Goal: Task Accomplishment & Management: Use online tool/utility

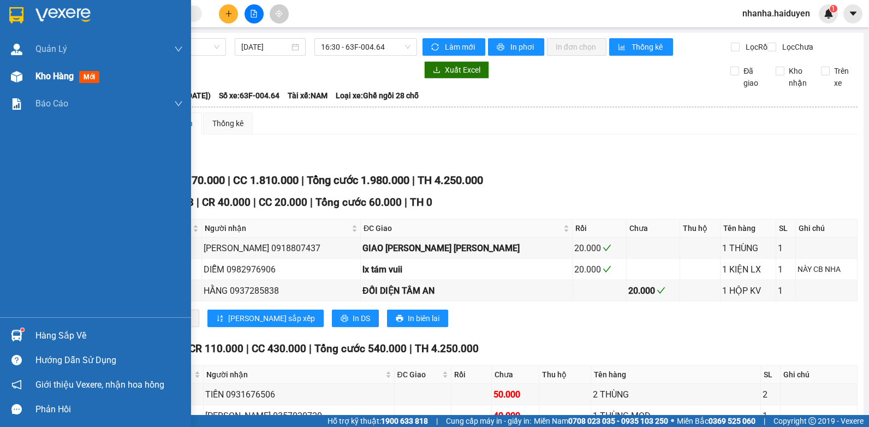
click at [18, 74] on img at bounding box center [16, 76] width 11 height 11
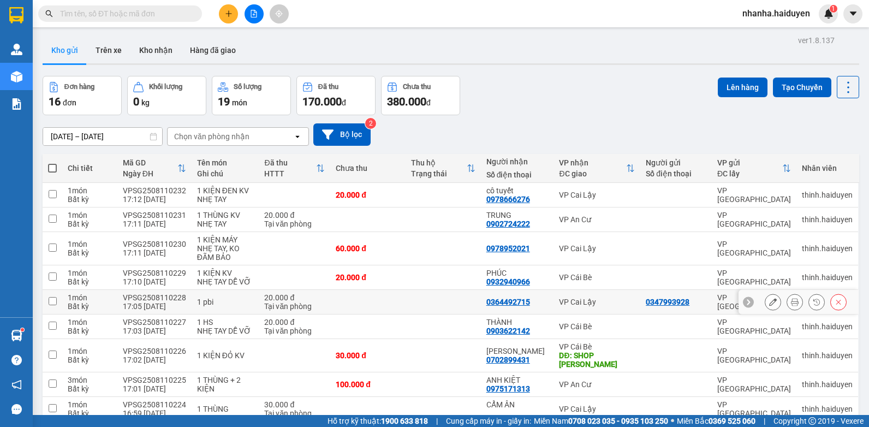
scroll to position [241, 0]
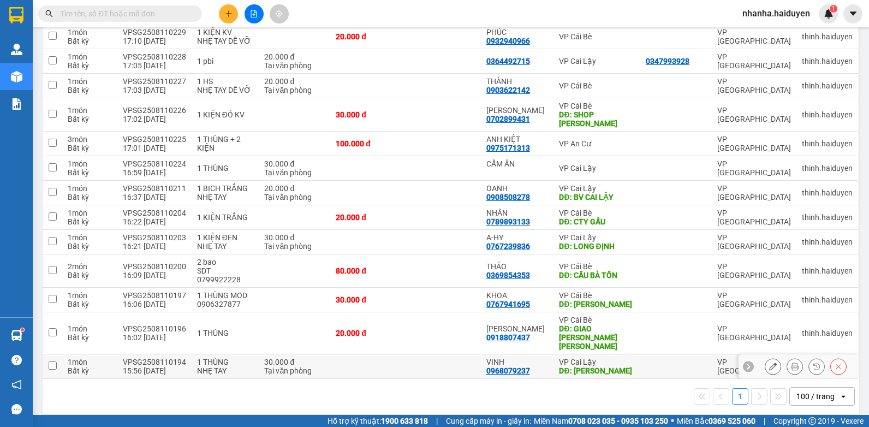
click at [640, 354] on td at bounding box center [675, 366] width 71 height 25
checkbox input "true"
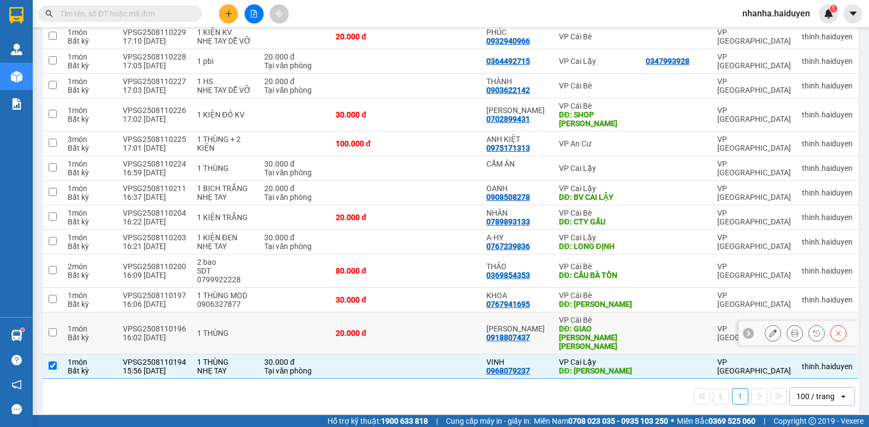
click at [640, 331] on td at bounding box center [675, 333] width 71 height 42
checkbox input "true"
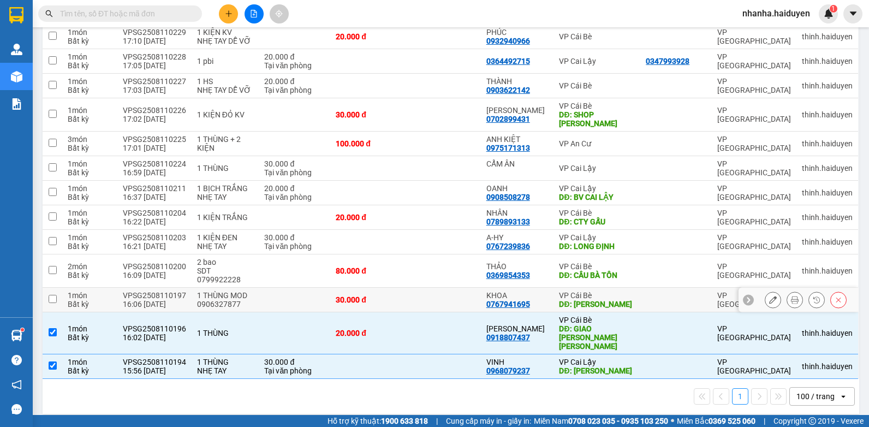
click at [640, 304] on td at bounding box center [675, 300] width 71 height 25
checkbox input "true"
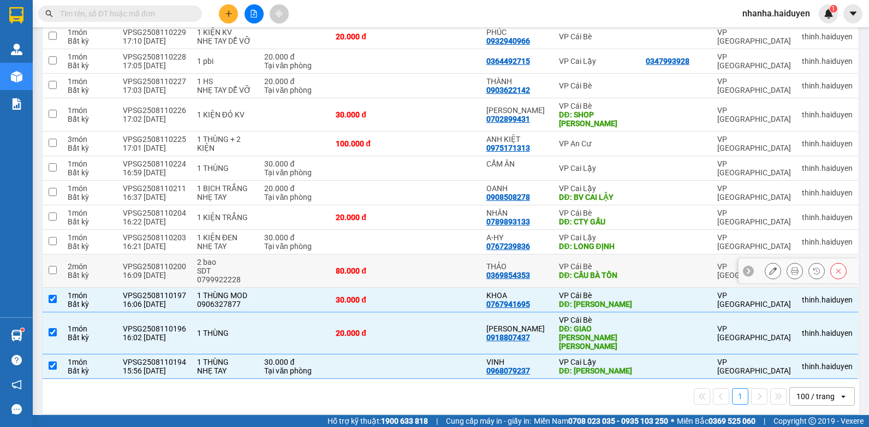
click at [645, 273] on div at bounding box center [675, 270] width 61 height 9
checkbox input "true"
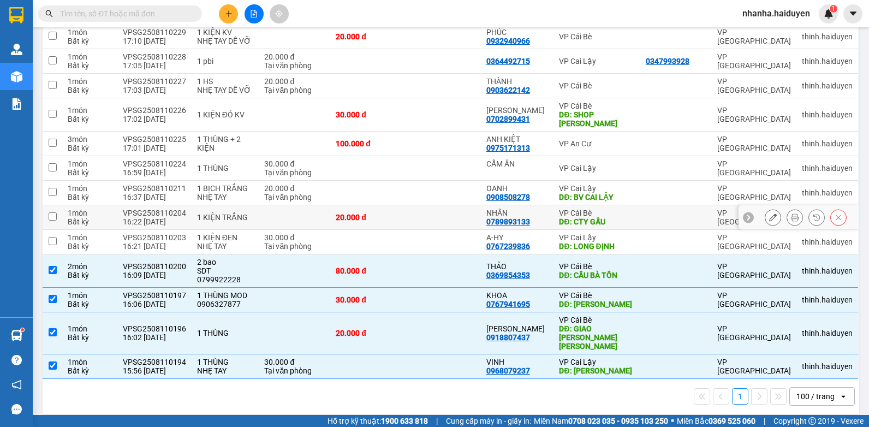
click at [424, 219] on td at bounding box center [442, 217] width 75 height 25
checkbox input "true"
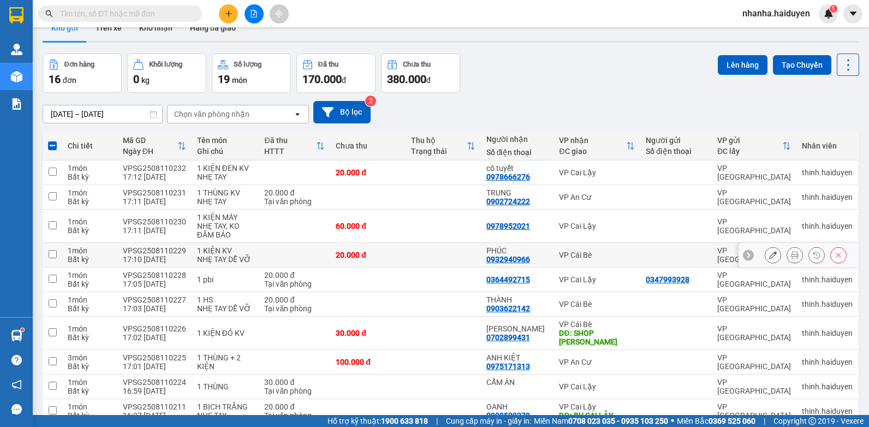
scroll to position [0, 0]
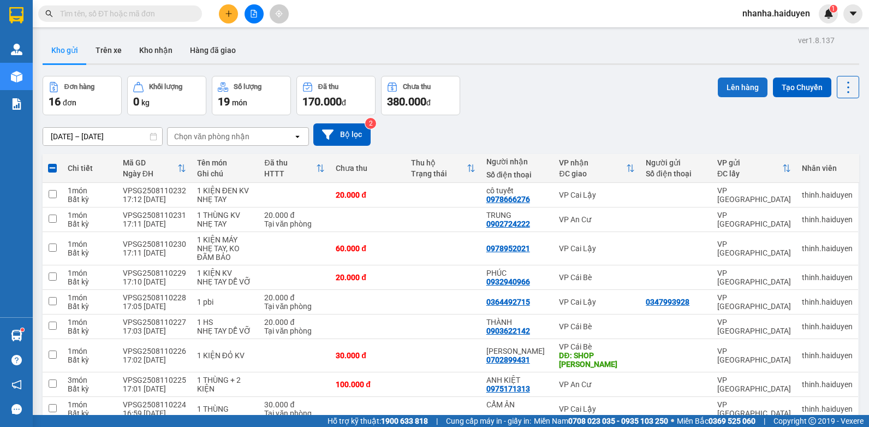
click at [746, 88] on button "Lên hàng" at bounding box center [742, 87] width 50 height 20
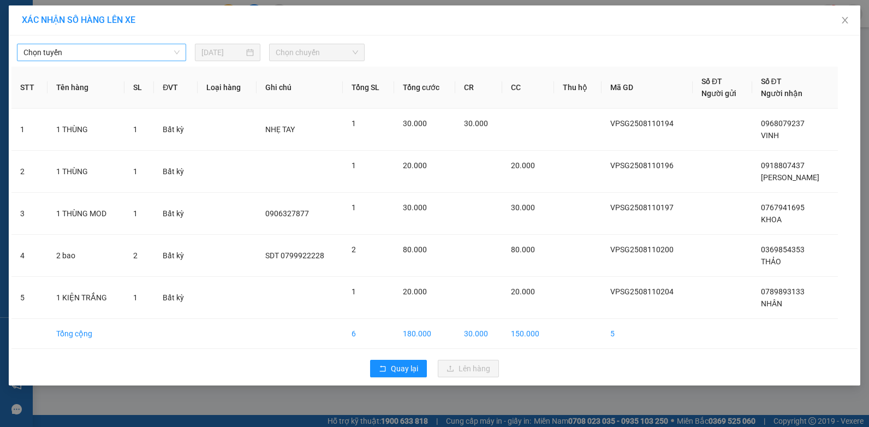
click at [125, 48] on span "Chọn tuyến" at bounding box center [101, 52] width 156 height 16
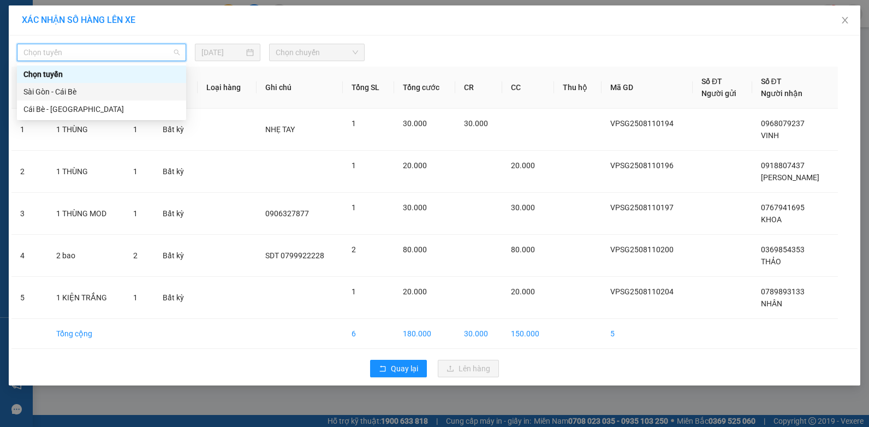
click at [103, 88] on div "Sài Gòn - Cái Bè" at bounding box center [101, 92] width 156 height 12
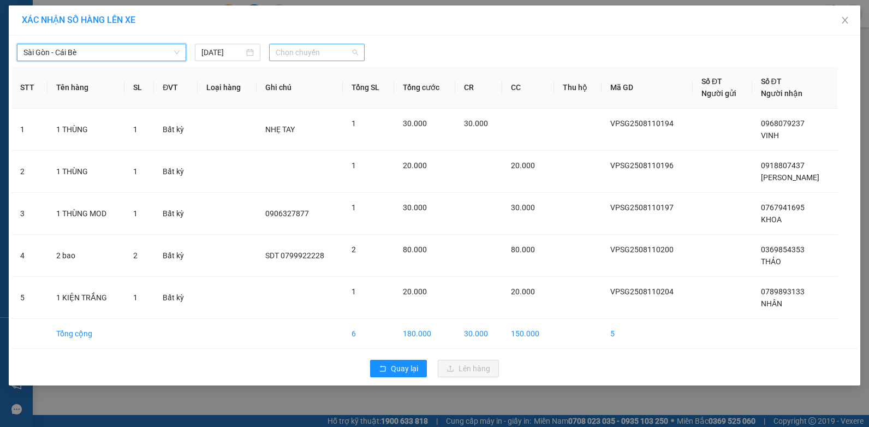
click at [294, 45] on span "Chọn chuyến" at bounding box center [317, 52] width 82 height 16
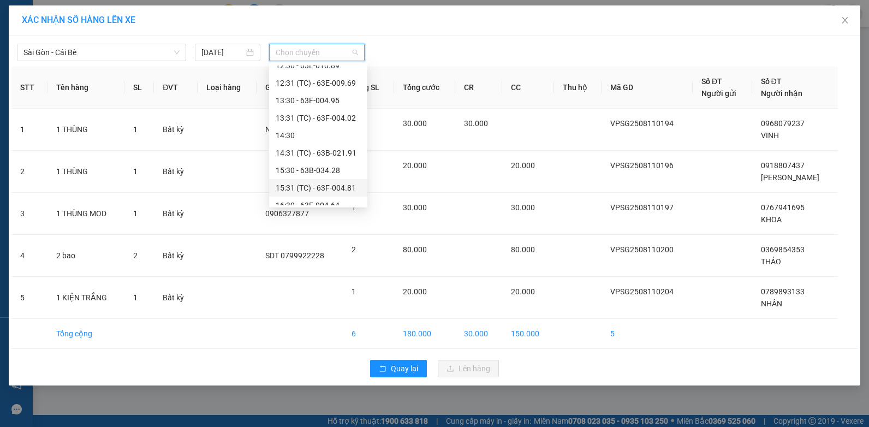
scroll to position [314, 0]
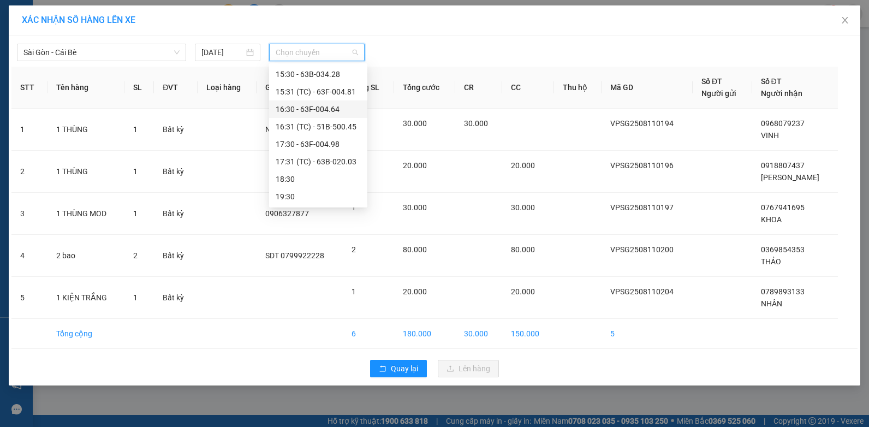
click at [326, 110] on div "16:30 - 63F-004.64" at bounding box center [318, 109] width 85 height 12
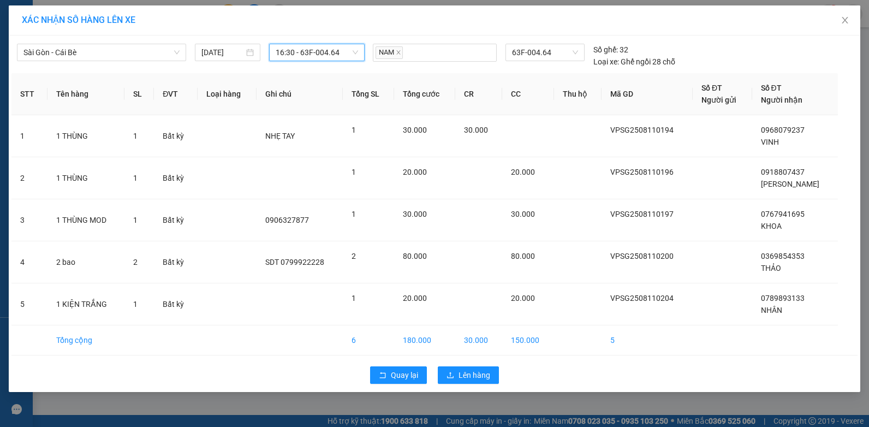
click at [343, 45] on span "16:30 - 63F-004.64" at bounding box center [317, 52] width 82 height 16
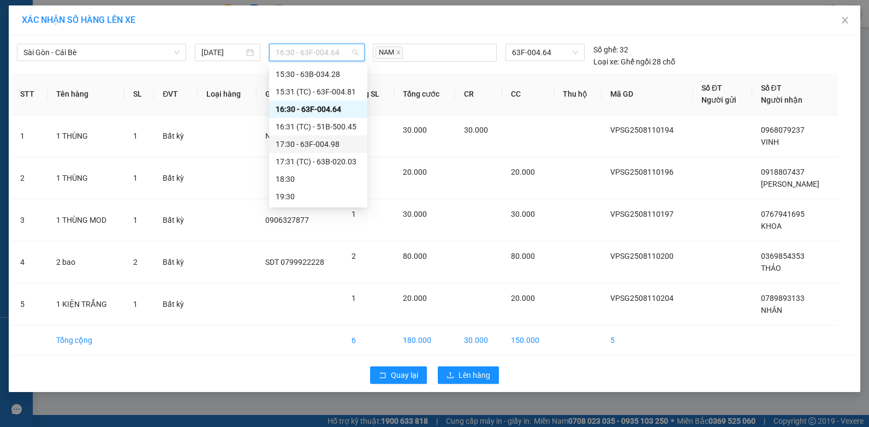
click at [332, 148] on div "17:30 - 63F-004.98" at bounding box center [318, 144] width 85 height 12
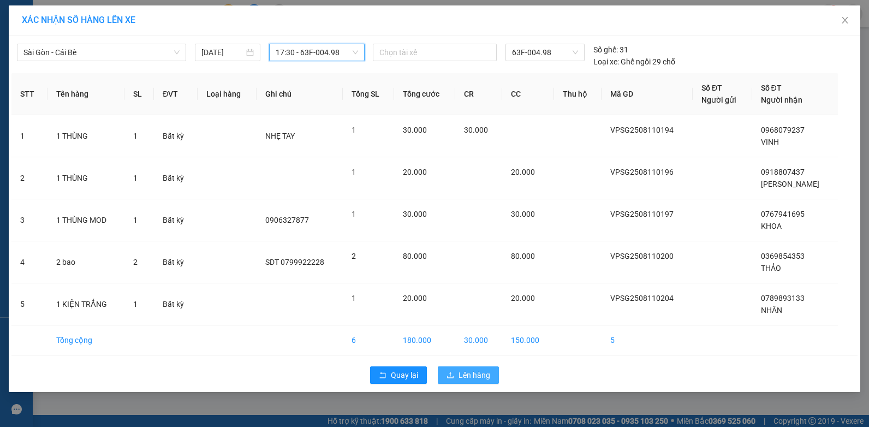
click at [470, 373] on span "Lên hàng" at bounding box center [474, 375] width 32 height 12
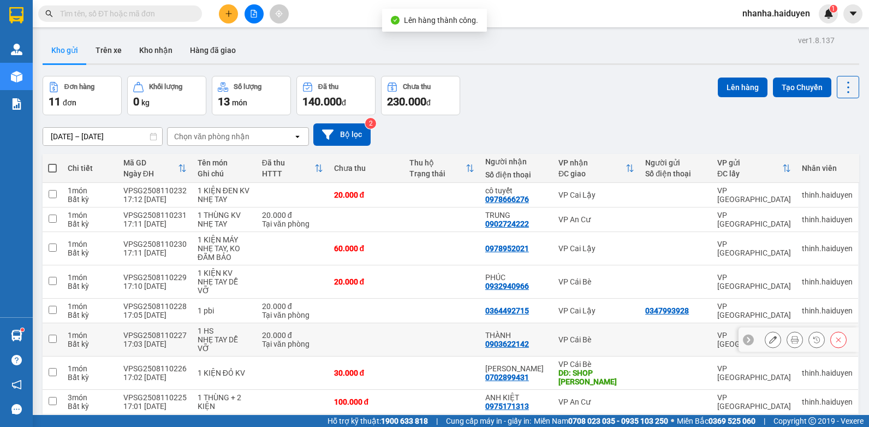
scroll to position [100, 0]
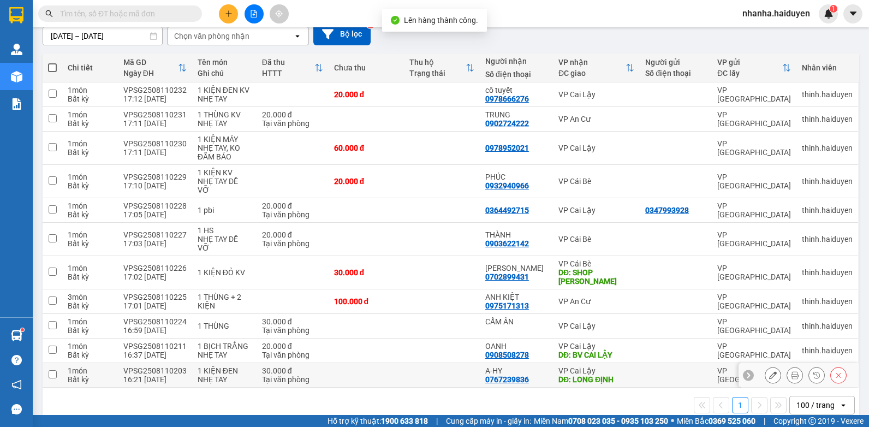
click at [558, 366] on div "VP Cai Lậy" at bounding box center [596, 370] width 76 height 9
checkbox input "true"
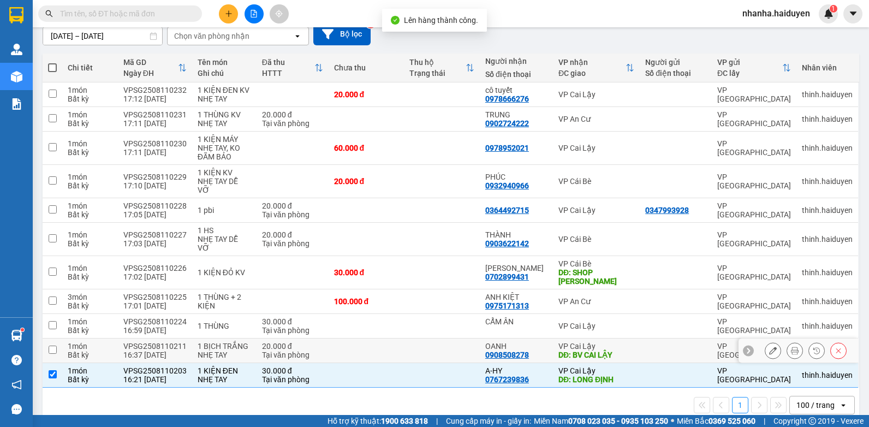
click at [562, 350] on div "DĐ: BV CAI LẬY" at bounding box center [596, 354] width 76 height 9
checkbox input "true"
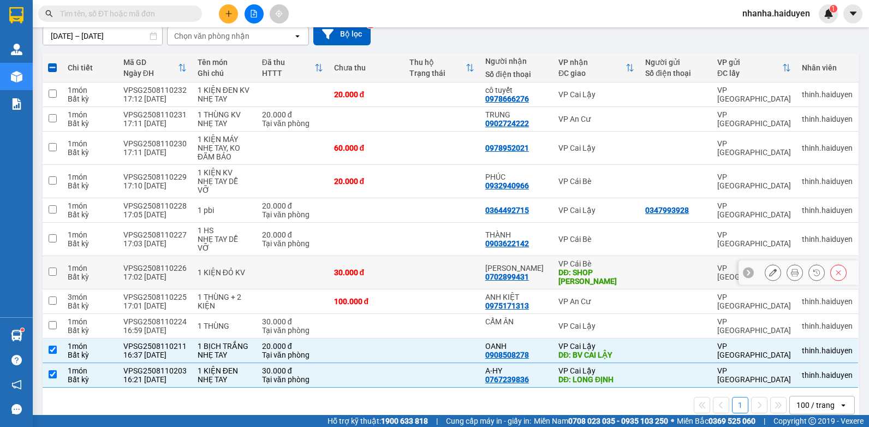
scroll to position [0, 0]
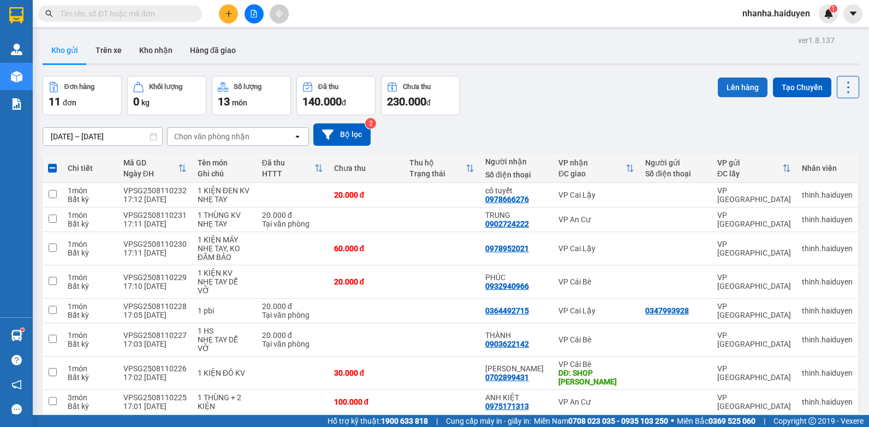
click at [732, 85] on button "Lên hàng" at bounding box center [742, 87] width 50 height 20
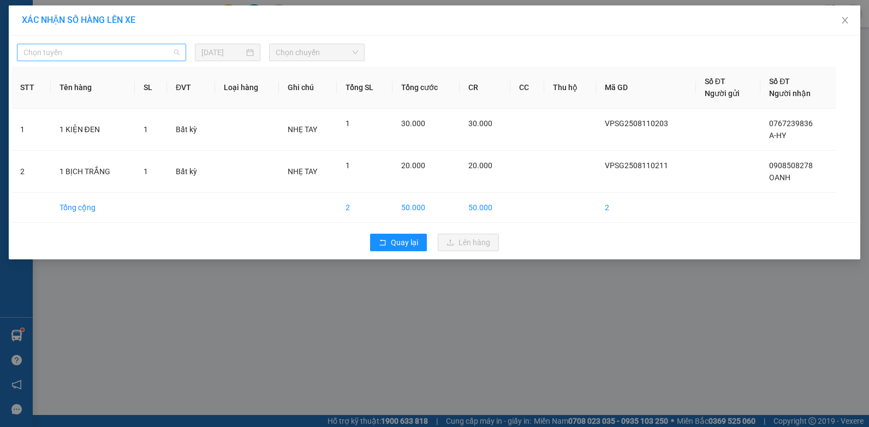
click at [146, 57] on span "Chọn tuyến" at bounding box center [101, 52] width 156 height 16
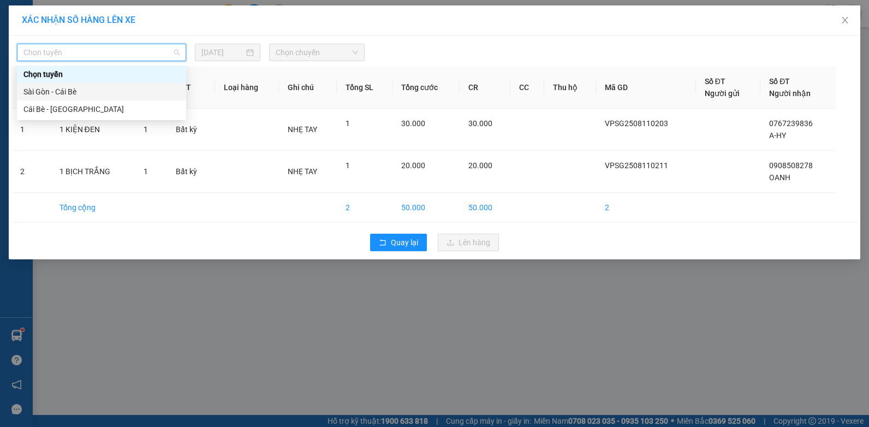
click at [127, 82] on div "Chọn tuyến" at bounding box center [101, 73] width 169 height 17
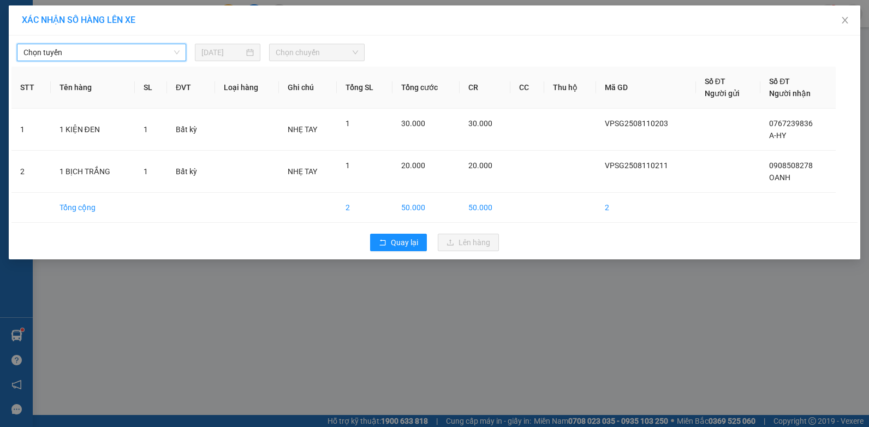
click at [292, 54] on span "Chọn chuyến" at bounding box center [317, 52] width 82 height 16
click at [149, 49] on span "Chọn tuyến" at bounding box center [101, 52] width 156 height 16
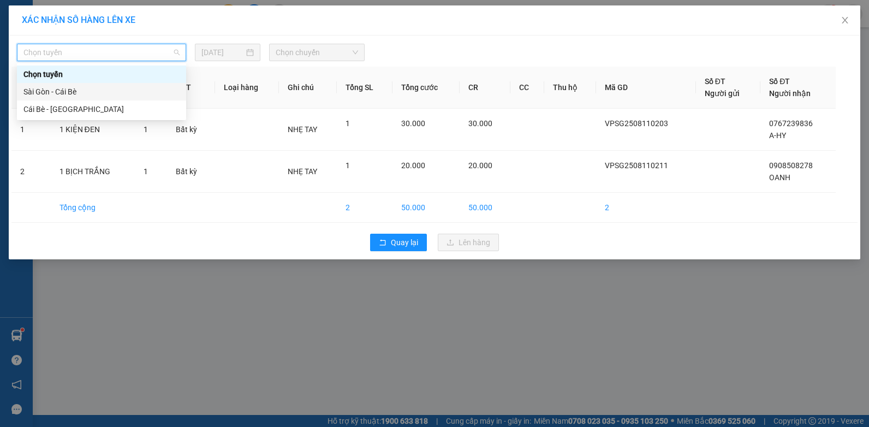
click at [105, 91] on div "Sài Gòn - Cái Bè" at bounding box center [101, 92] width 156 height 12
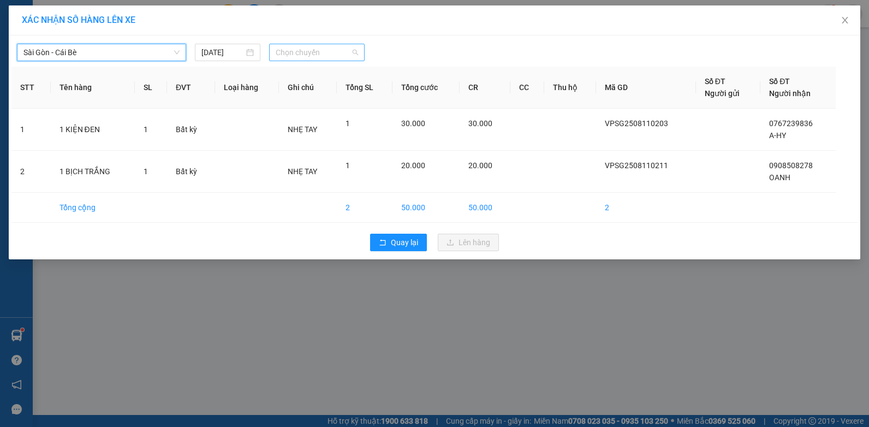
click at [310, 58] on span "Chọn chuyến" at bounding box center [317, 52] width 82 height 16
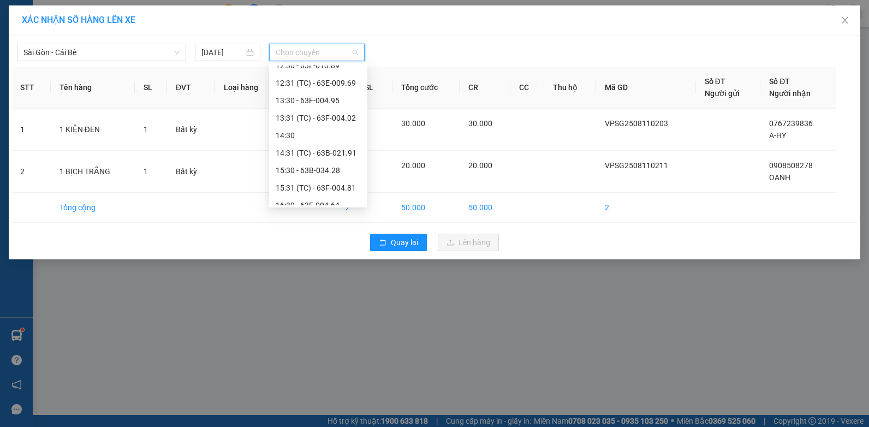
scroll to position [314, 0]
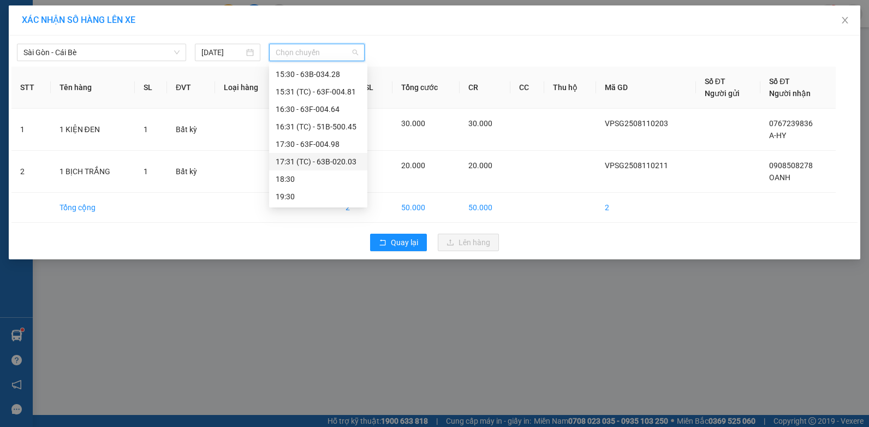
click at [334, 165] on div "17:31 (TC) - 63B-020.03" at bounding box center [318, 161] width 85 height 12
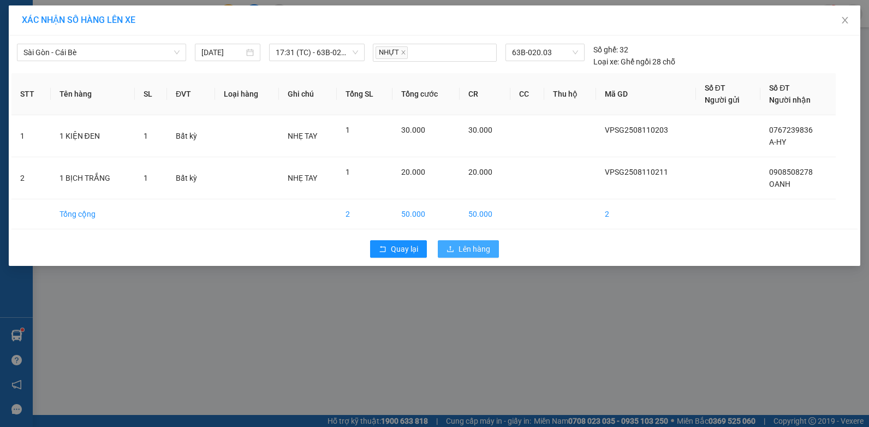
click at [463, 251] on span "Lên hàng" at bounding box center [474, 249] width 32 height 12
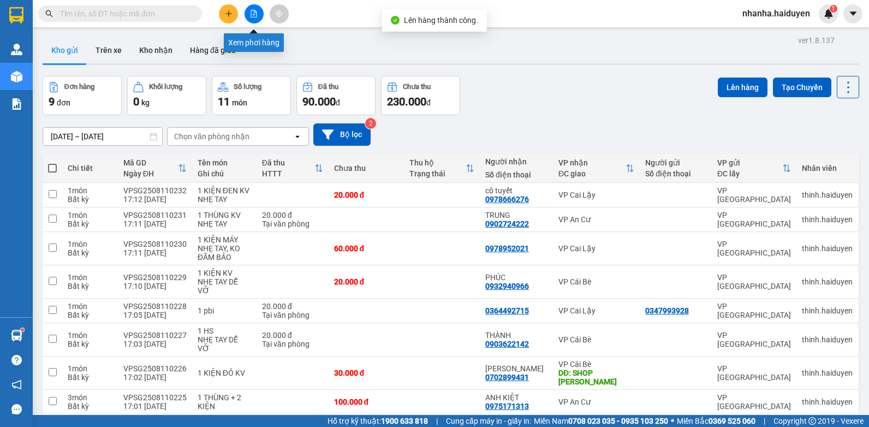
click at [255, 15] on icon "file-add" at bounding box center [254, 14] width 8 height 8
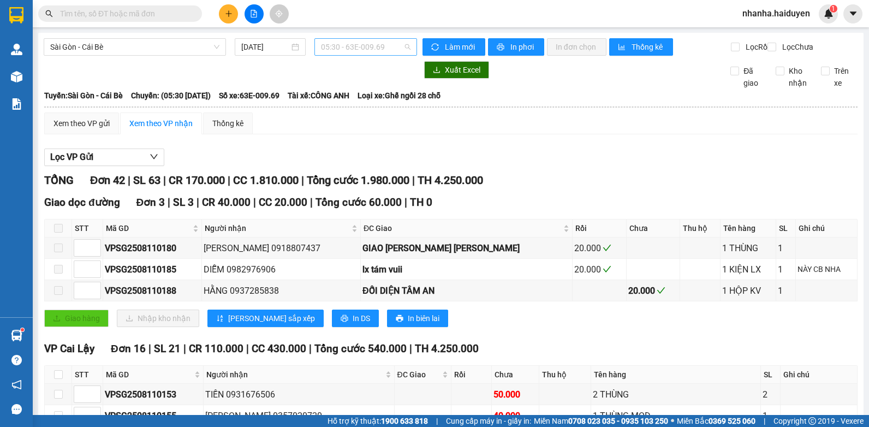
click at [389, 50] on span "05:30 - 63E-009.69" at bounding box center [365, 47] width 89 height 16
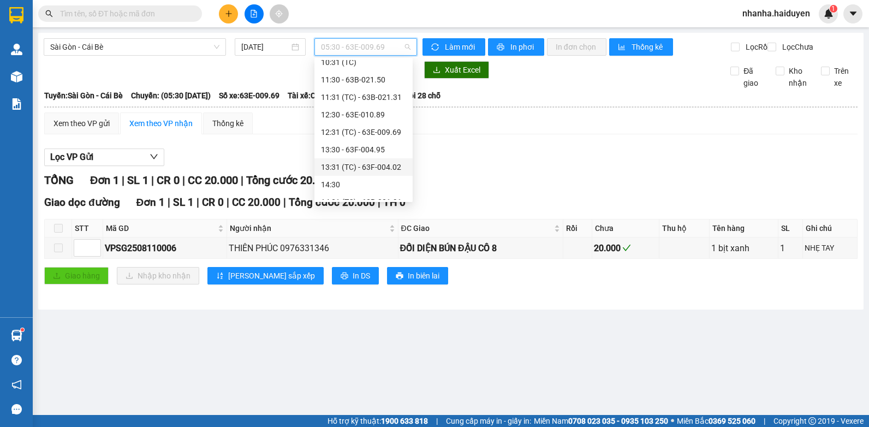
scroll to position [314, 0]
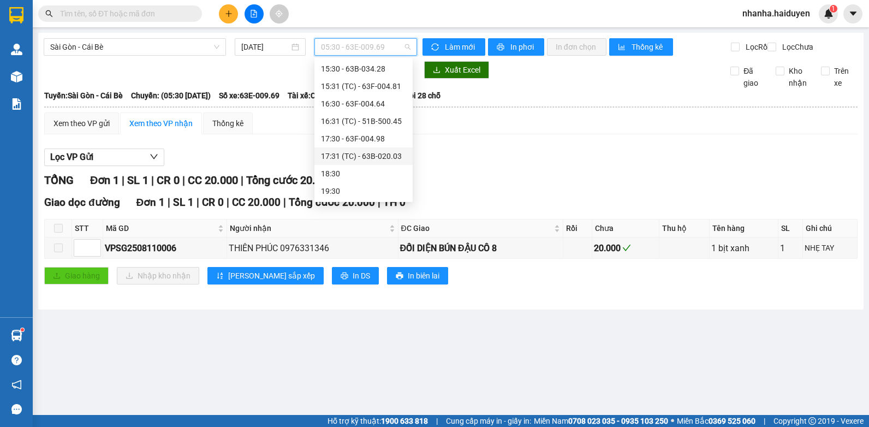
click at [369, 147] on div "17:31 (TC) - 63B-020.03" at bounding box center [363, 155] width 98 height 17
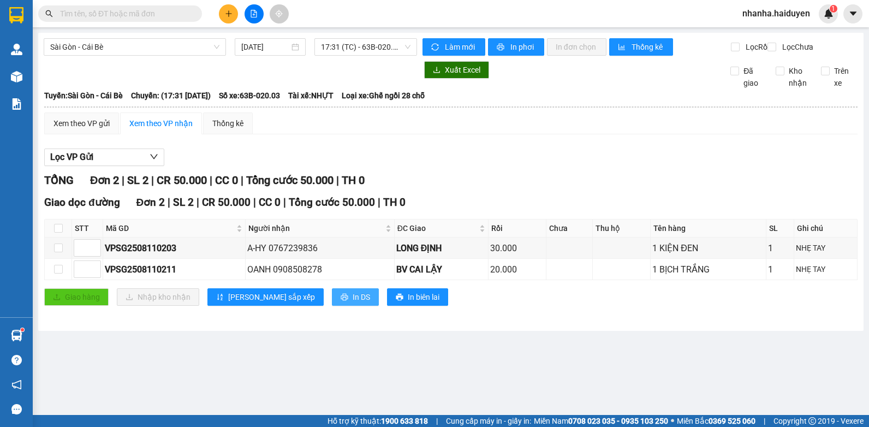
click at [352, 303] on span "In DS" at bounding box center [360, 297] width 17 height 12
click at [341, 53] on span "17:31 (TC) - 63B-020.03" at bounding box center [365, 47] width 89 height 16
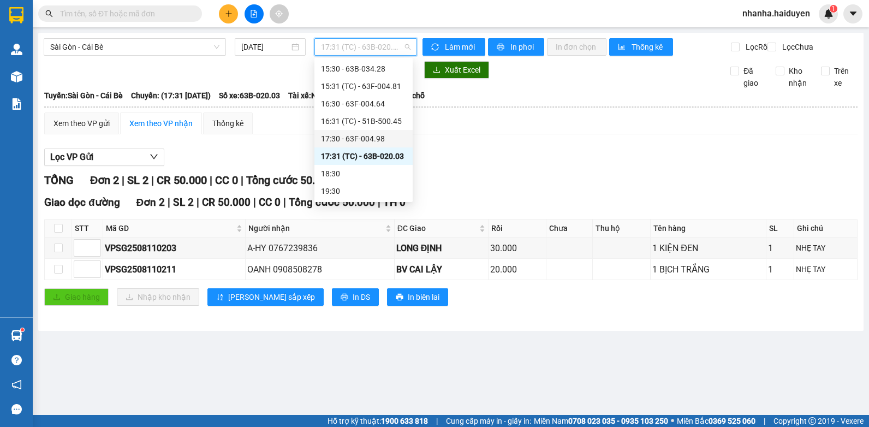
click at [337, 137] on div "17:30 - 63F-004.98" at bounding box center [363, 139] width 85 height 12
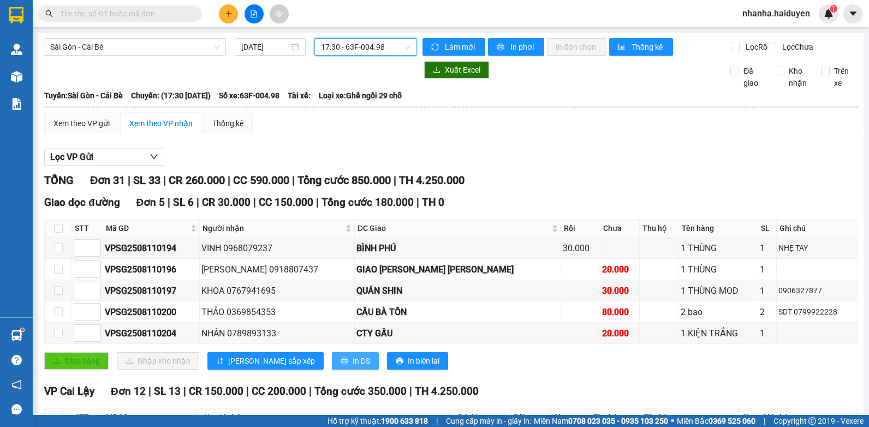
click at [352, 367] on span "In DS" at bounding box center [360, 361] width 17 height 12
click at [60, 232] on input "checkbox" at bounding box center [58, 228] width 9 height 9
checkbox input "true"
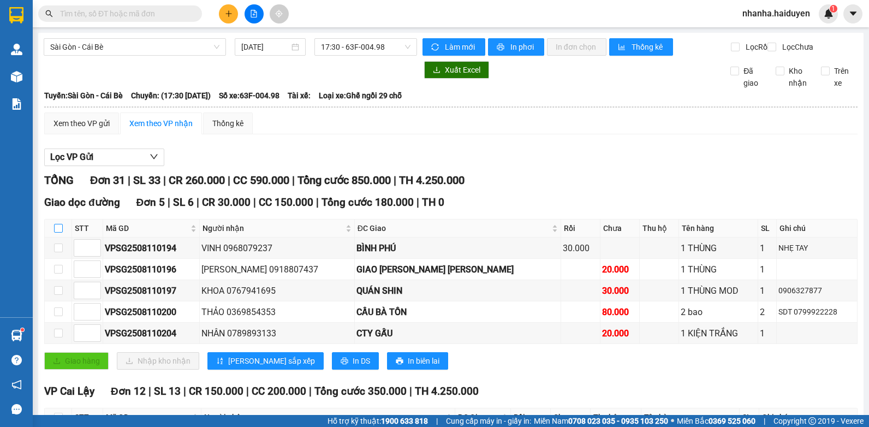
checkbox input "true"
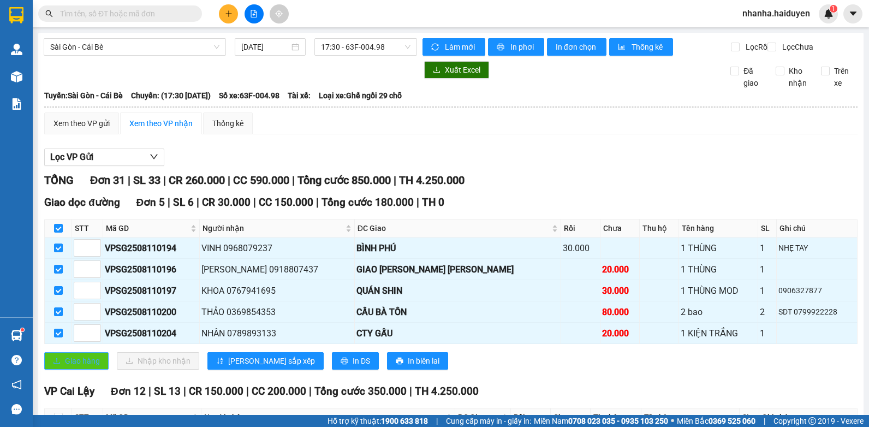
click at [64, 369] on button "Giao hàng" at bounding box center [76, 360] width 64 height 17
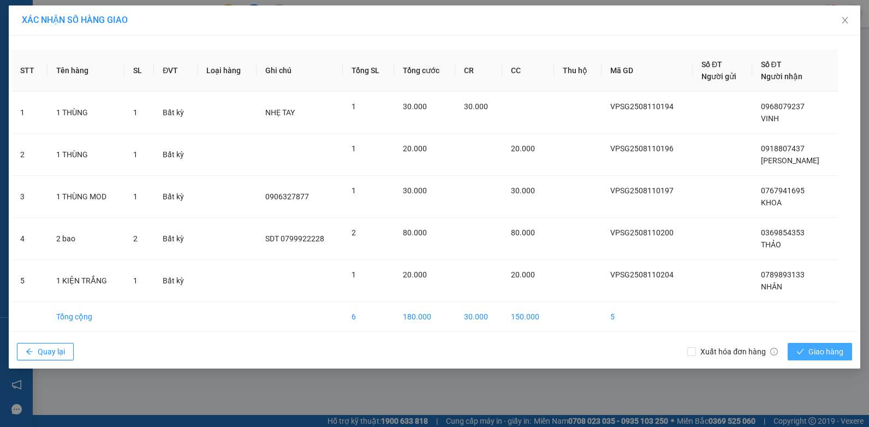
click at [812, 344] on button "Giao hàng" at bounding box center [819, 351] width 64 height 17
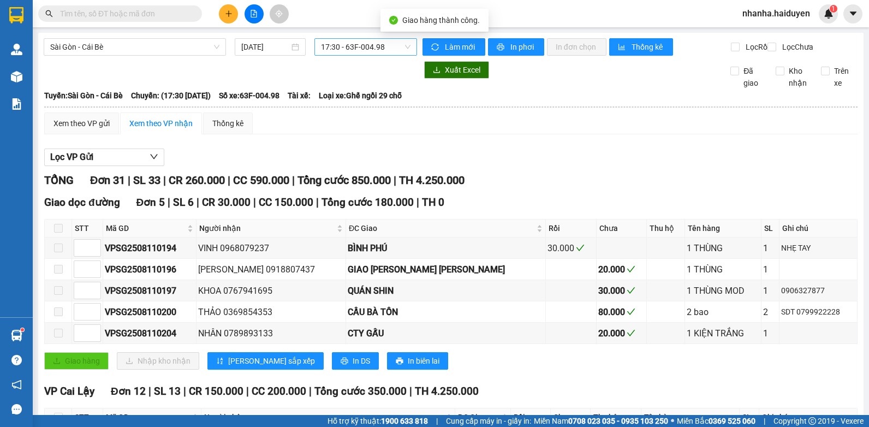
click at [343, 49] on span "17:30 - 63F-004.98" at bounding box center [365, 47] width 89 height 16
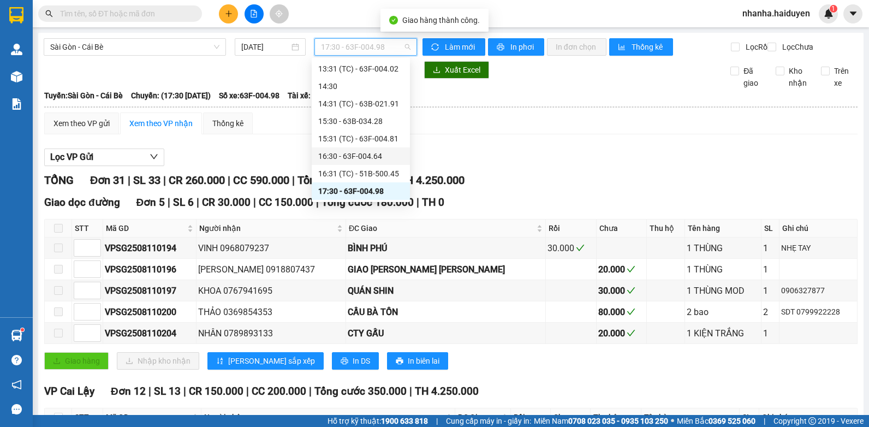
scroll to position [314, 0]
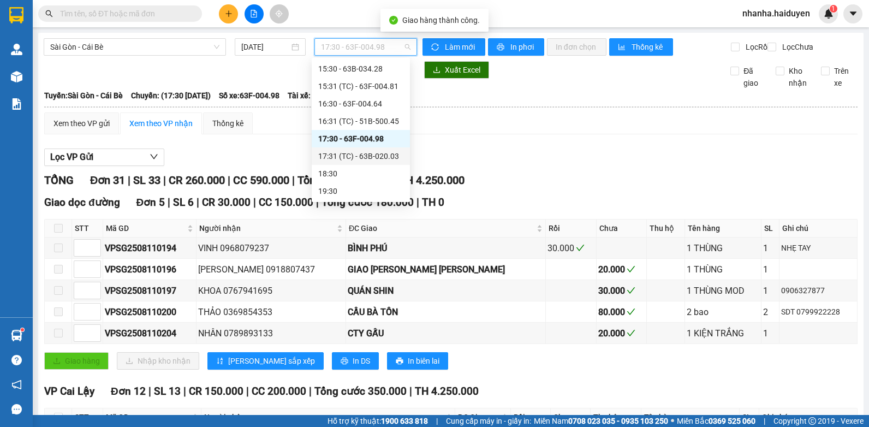
click at [337, 159] on div "17:31 (TC) - 63B-020.03" at bounding box center [360, 156] width 85 height 12
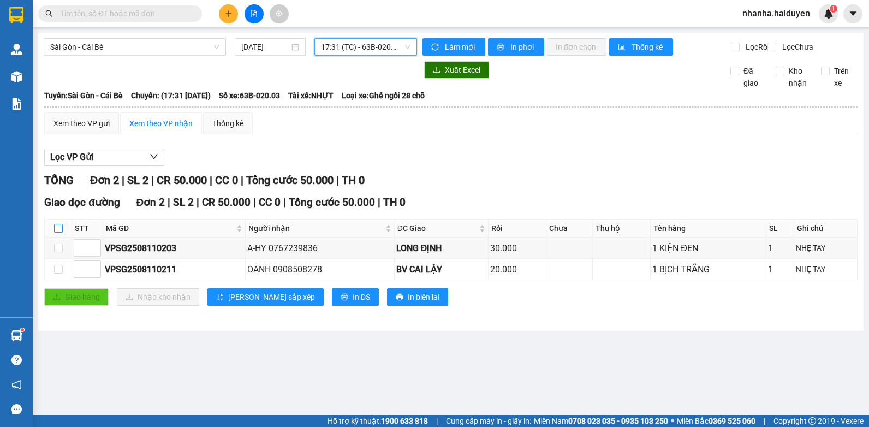
click at [55, 232] on input "checkbox" at bounding box center [58, 228] width 9 height 9
checkbox input "true"
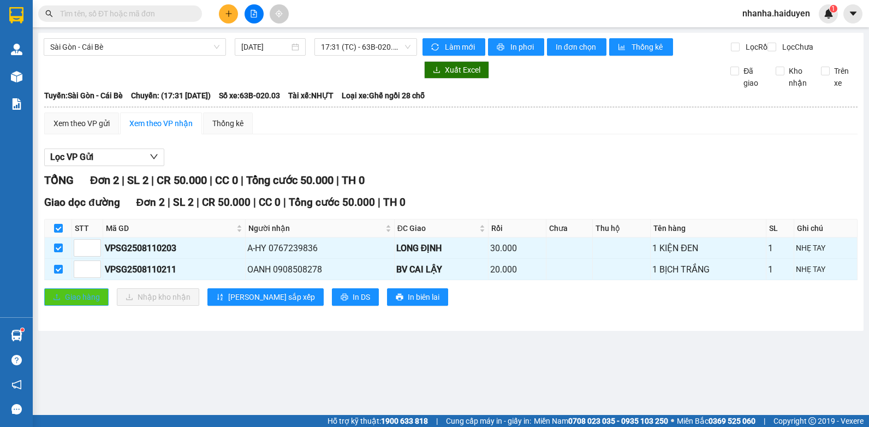
click at [68, 303] on span "Giao hàng" at bounding box center [82, 297] width 35 height 12
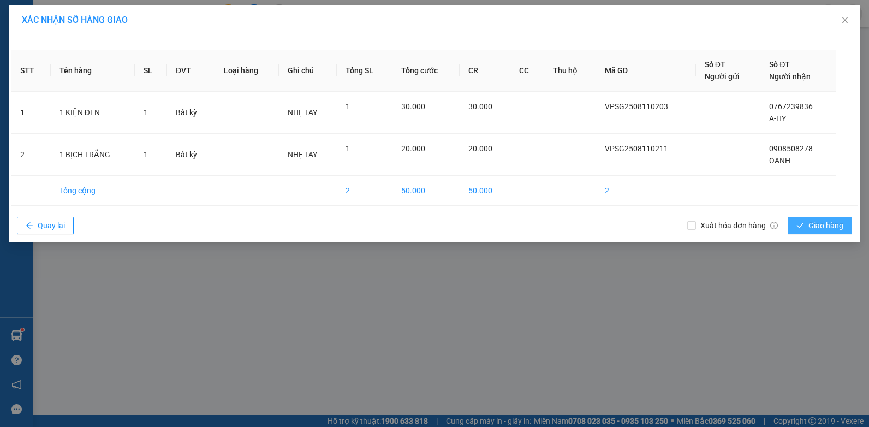
click at [840, 229] on span "Giao hàng" at bounding box center [825, 225] width 35 height 12
